Goal: Information Seeking & Learning: Learn about a topic

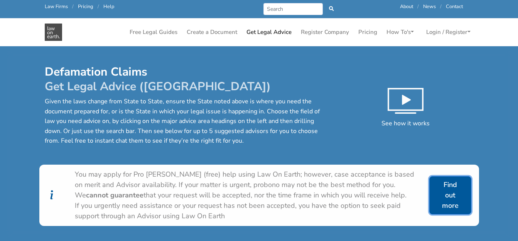
click at [448, 192] on link "Find out more" at bounding box center [450, 195] width 42 height 38
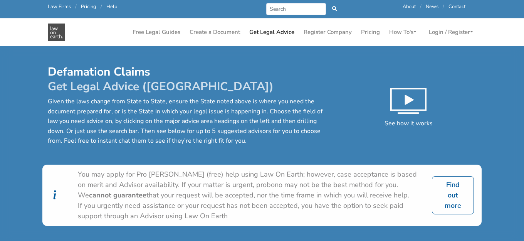
click at [413, 101] on img at bounding box center [409, 101] width 36 height 36
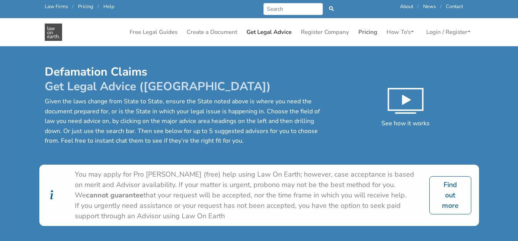
click at [366, 30] on link "Pricing" at bounding box center [367, 32] width 25 height 15
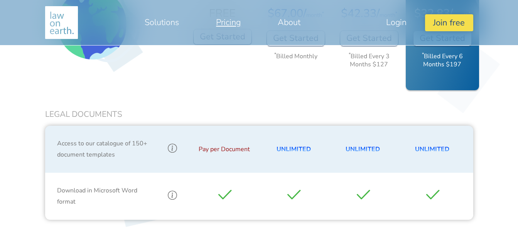
scroll to position [386, 0]
